Goal: Find specific page/section: Find specific page/section

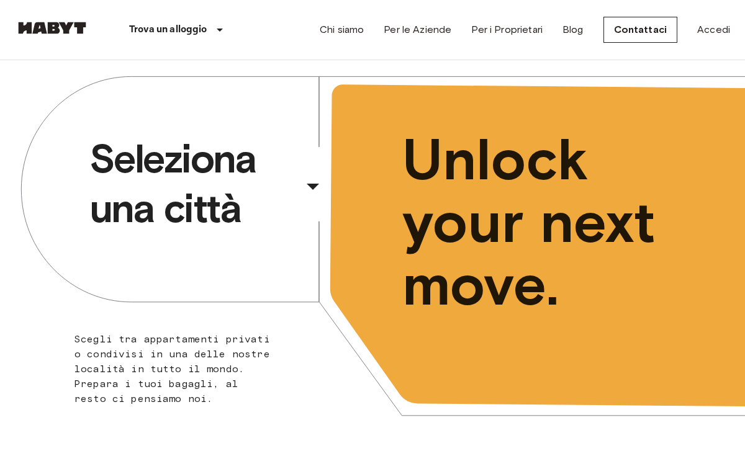
click at [272, 192] on div "​" at bounding box center [330, 196] width 128 height 25
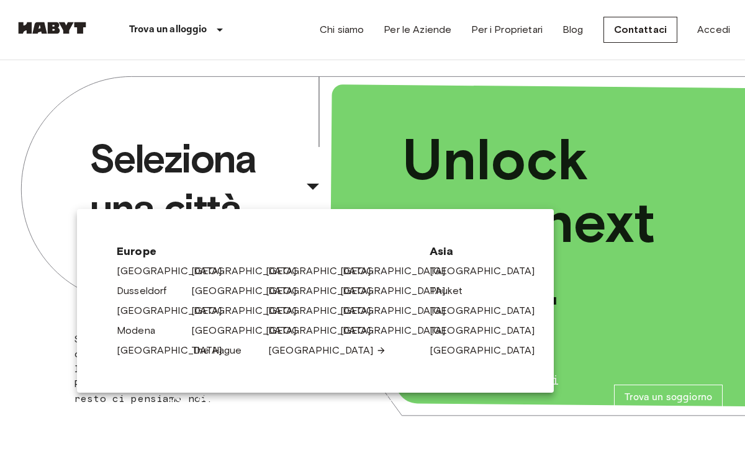
click at [277, 355] on link "[GEOGRAPHIC_DATA]" at bounding box center [327, 350] width 118 height 15
